Goal: Task Accomplishment & Management: Complete application form

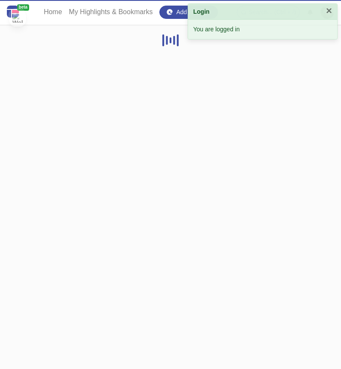
drag, startPoint x: 0, startPoint y: 0, endPoint x: 124, endPoint y: 33, distance: 128.7
click at [118, 56] on html "beta Home My Highlights & Bookmarks Add to Edge! Search... (Ctrl + /) Logout Lo…" at bounding box center [170, 28] width 341 height 56
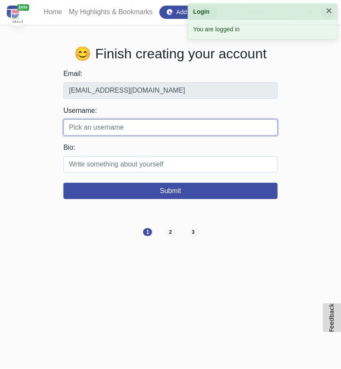
click at [160, 132] on input "Username:" at bounding box center [170, 127] width 214 height 16
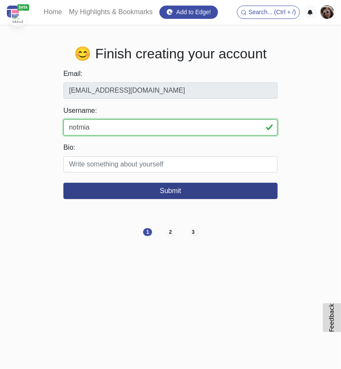
type input "notmia"
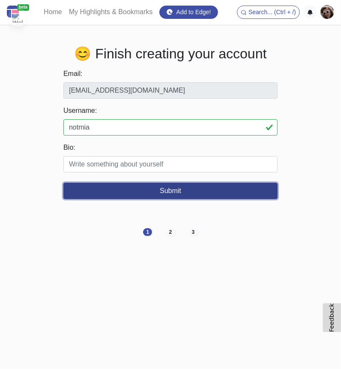
click at [145, 194] on button "Submit" at bounding box center [170, 191] width 214 height 16
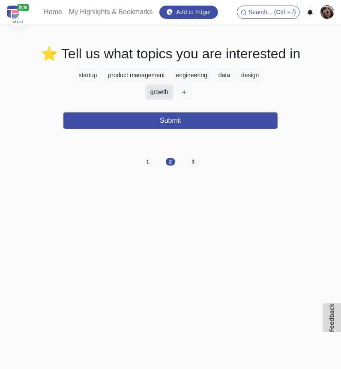
click at [158, 96] on button "growth" at bounding box center [160, 91] width 26 height 13
click at [176, 93] on div "startup product management engineering data design growth" at bounding box center [170, 85] width 214 height 33
click at [183, 96] on button "button" at bounding box center [184, 91] width 14 height 13
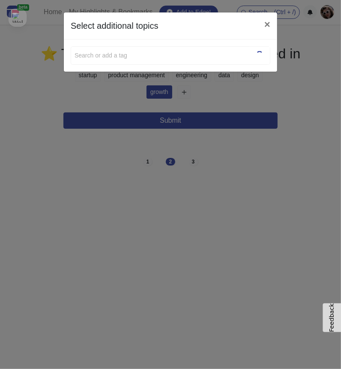
drag, startPoint x: 183, startPoint y: 96, endPoint x: 169, endPoint y: 67, distance: 31.4
click at [169, 67] on div "Search or add a tag No elements found. Consider changing the search query. List…" at bounding box center [170, 55] width 213 height 32
click at [165, 62] on div "Search or add a tag" at bounding box center [171, 55] width 200 height 18
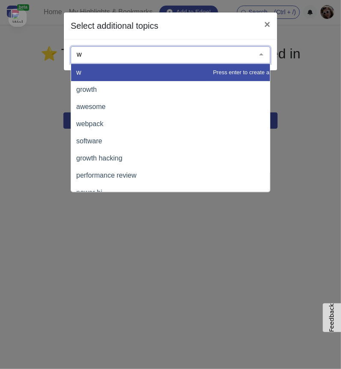
type input "w"
type input "edu"
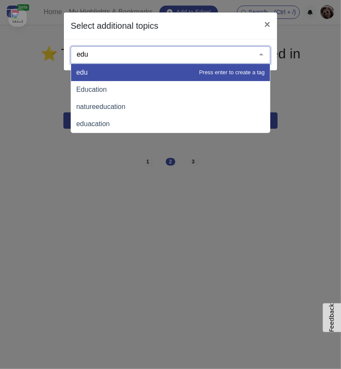
click at [113, 94] on span "Education" at bounding box center [170, 89] width 199 height 17
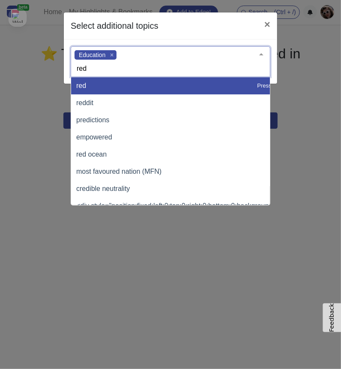
type input "redd"
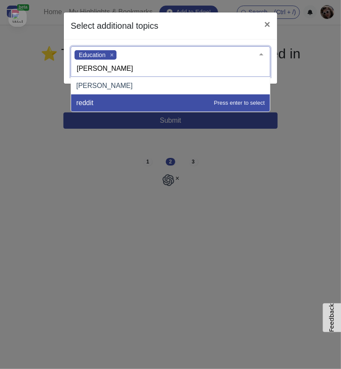
click at [135, 101] on span "reddit" at bounding box center [170, 102] width 199 height 17
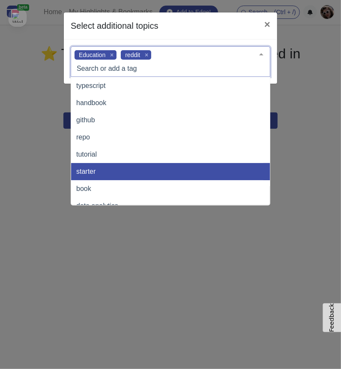
drag, startPoint x: 101, startPoint y: 174, endPoint x: 94, endPoint y: 175, distance: 6.6
click at [100, 174] on span "starter" at bounding box center [199, 171] width 257 height 17
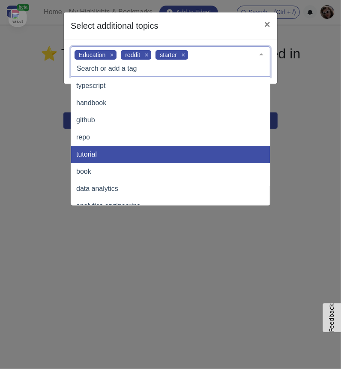
click at [81, 147] on span "tutorial" at bounding box center [199, 154] width 257 height 17
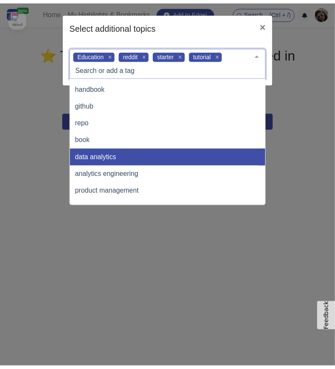
scroll to position [28, 0]
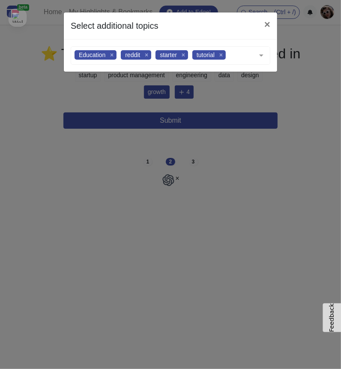
click at [117, 258] on div "Select additional topics × Education reddit starter tutorial typescript handboo…" at bounding box center [170, 184] width 341 height 369
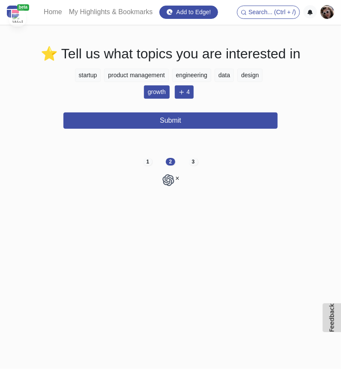
click at [198, 129] on div "⭐ Tell us what topics you are interested in startup product management engineer…" at bounding box center [170, 109] width 309 height 128
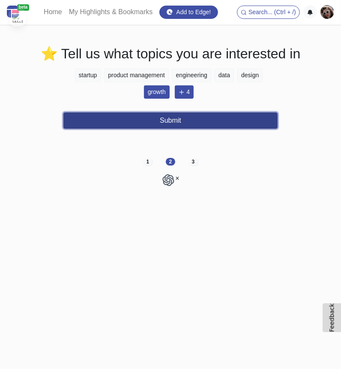
click at [201, 128] on button "Submit" at bounding box center [170, 120] width 214 height 16
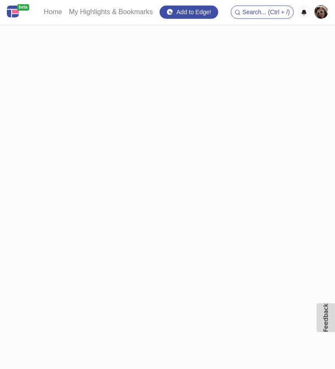
scroll to position [0, 0]
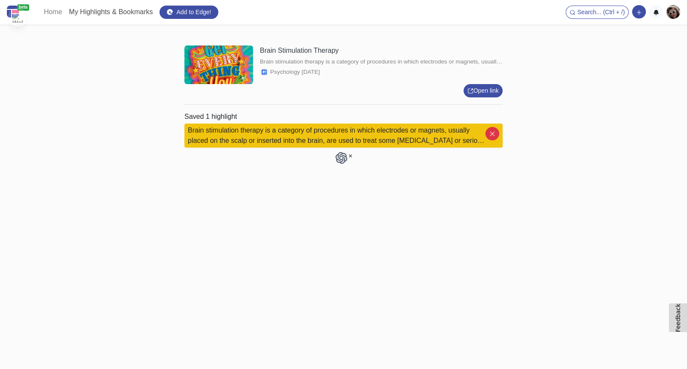
click at [106, 17] on link "My Highlights & Bookmarks" at bounding box center [111, 11] width 91 height 17
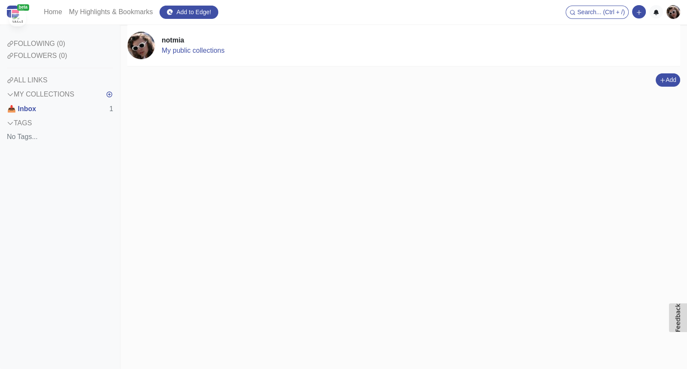
drag, startPoint x: 103, startPoint y: 17, endPoint x: 147, endPoint y: 201, distance: 189.4
click at [146, 201] on div "notmia My public collections Add Add a link block Add a note block" at bounding box center [403, 197] width 566 height 344
